Goal: Information Seeking & Learning: Learn about a topic

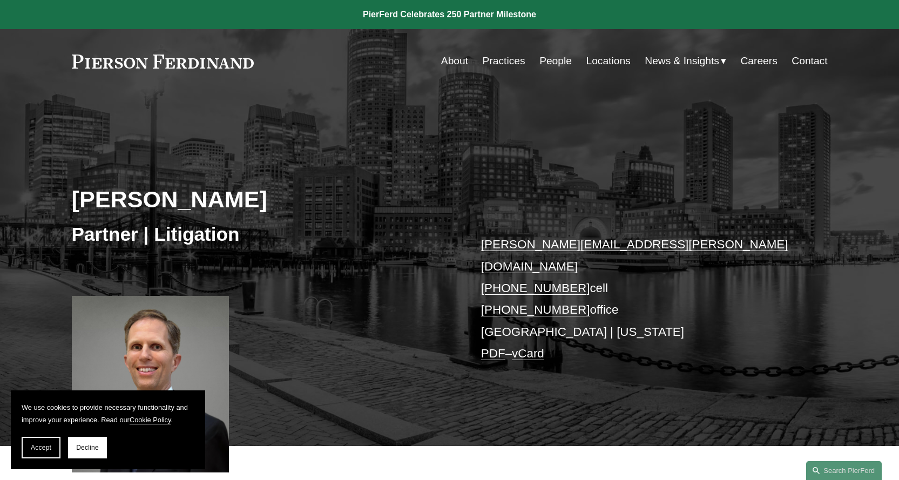
click at [759, 60] on link "Careers" at bounding box center [758, 61] width 37 height 21
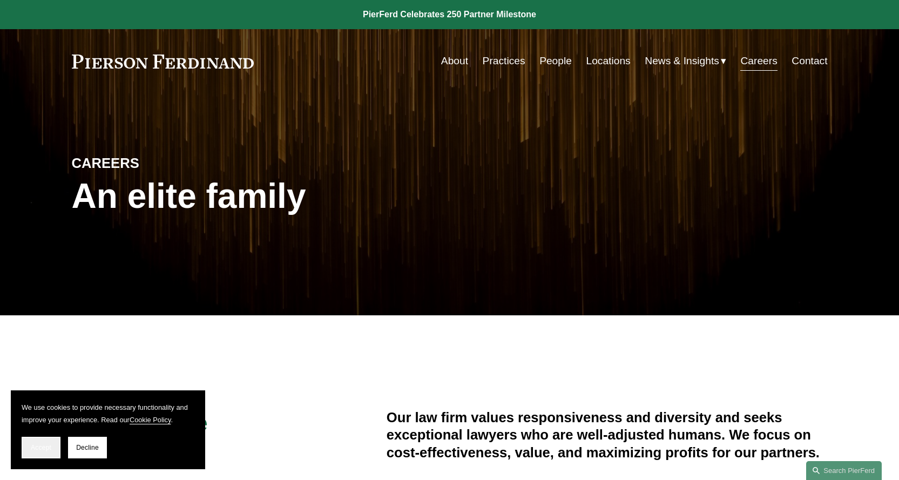
click at [44, 451] on button "Accept" at bounding box center [41, 448] width 39 height 22
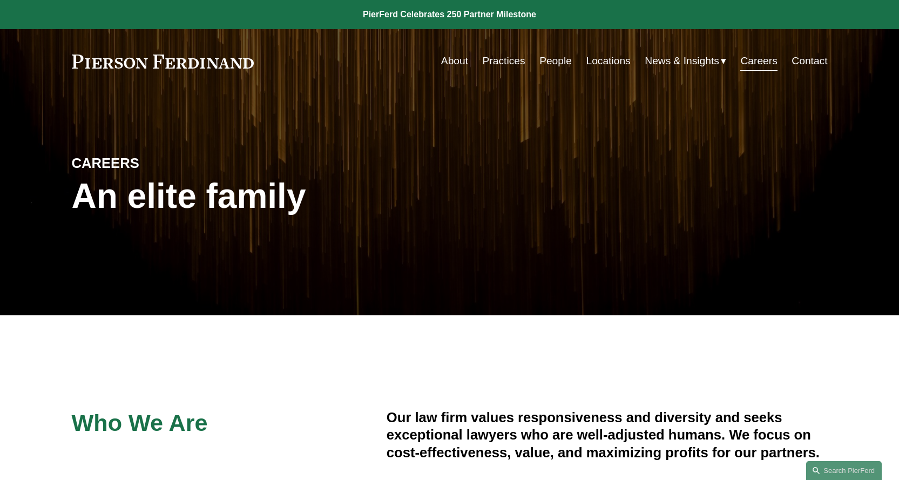
click at [552, 64] on link "People" at bounding box center [555, 61] width 32 height 21
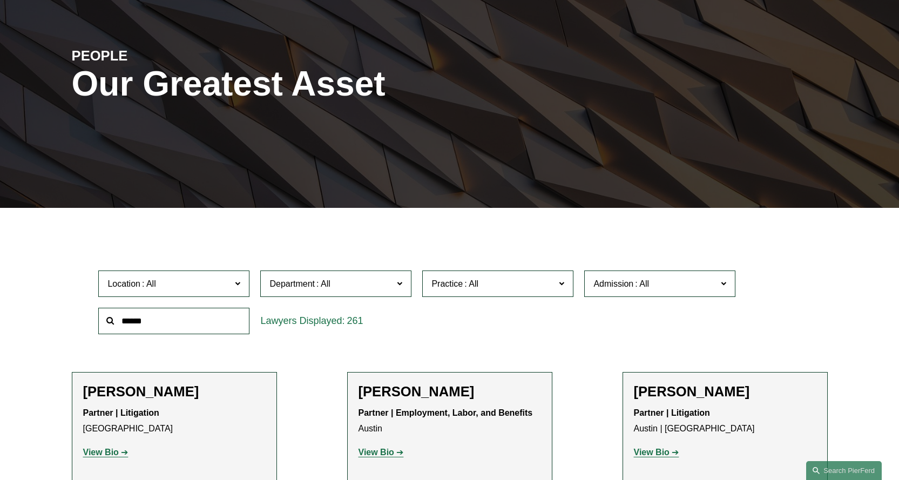
scroll to position [108, 0]
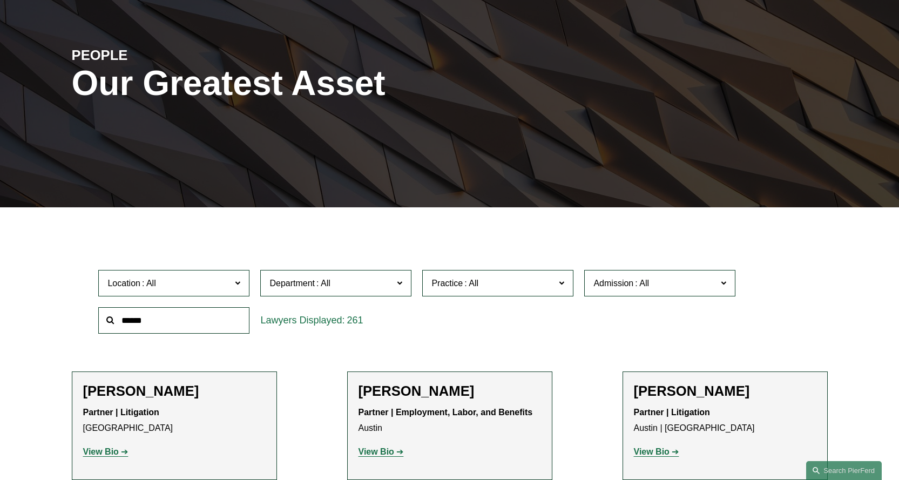
click at [211, 290] on span "Location" at bounding box center [169, 283] width 124 height 15
click at [0, 0] on link "Boston" at bounding box center [0, 0] width 0 height 0
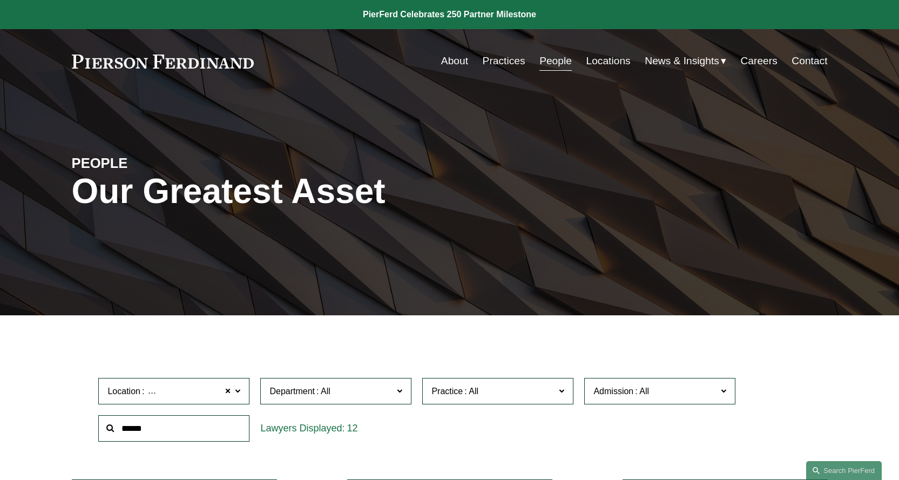
click at [617, 63] on link "Locations" at bounding box center [608, 61] width 44 height 21
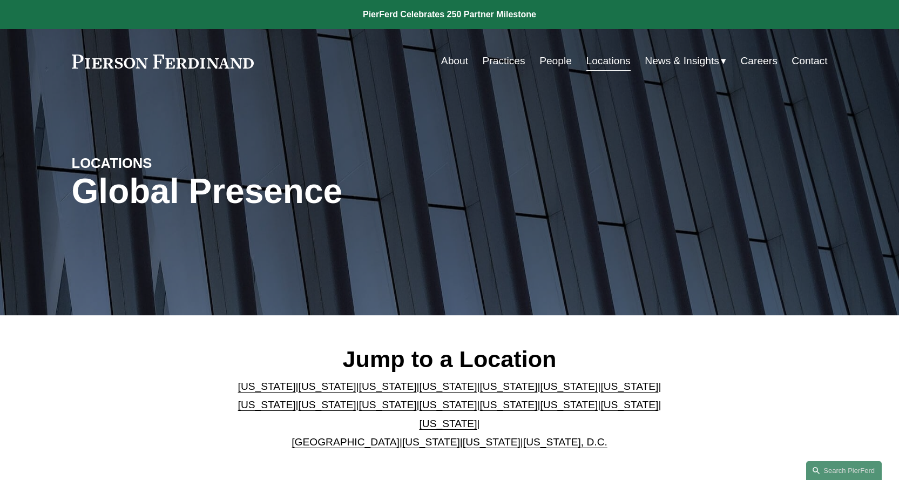
click at [296, 399] on link "Massachusetts" at bounding box center [267, 404] width 58 height 11
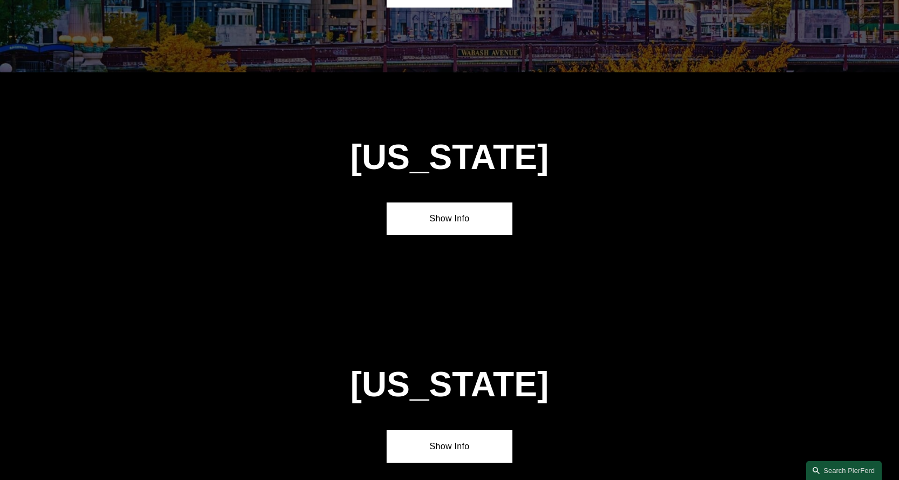
scroll to position [2066, 0]
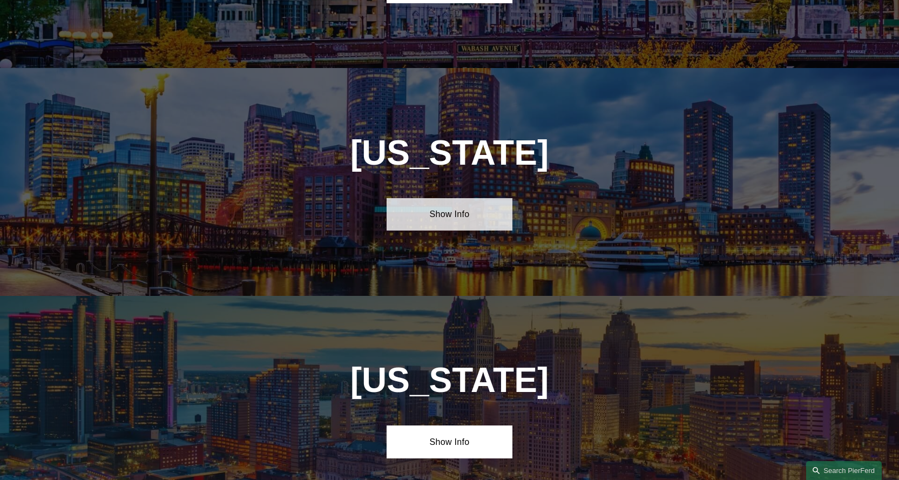
click at [453, 198] on link "Show Info" at bounding box center [450, 214] width 126 height 32
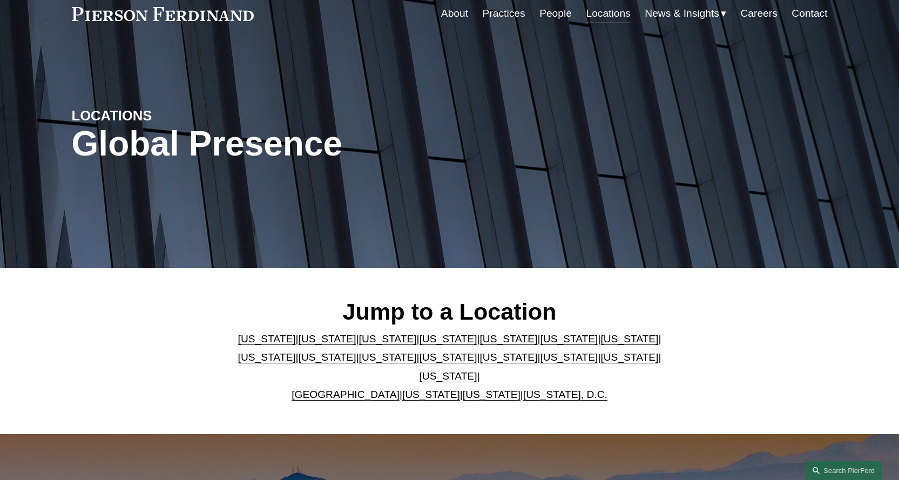
scroll to position [0, 0]
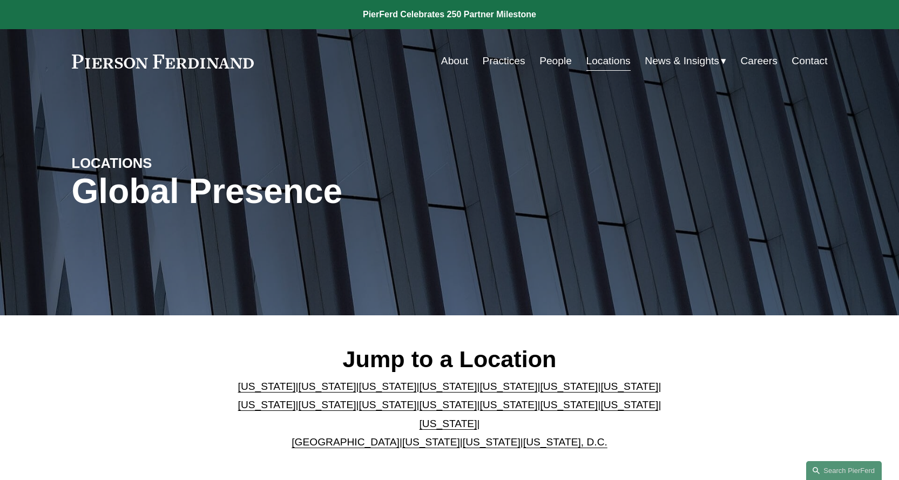
click at [761, 63] on link "Careers" at bounding box center [758, 61] width 37 height 21
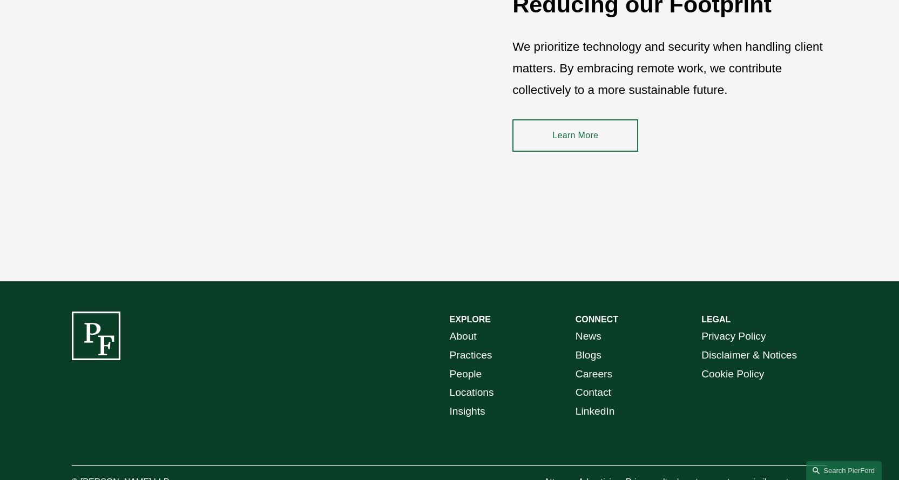
scroll to position [1615, 0]
